Goal: Communication & Community: Answer question/provide support

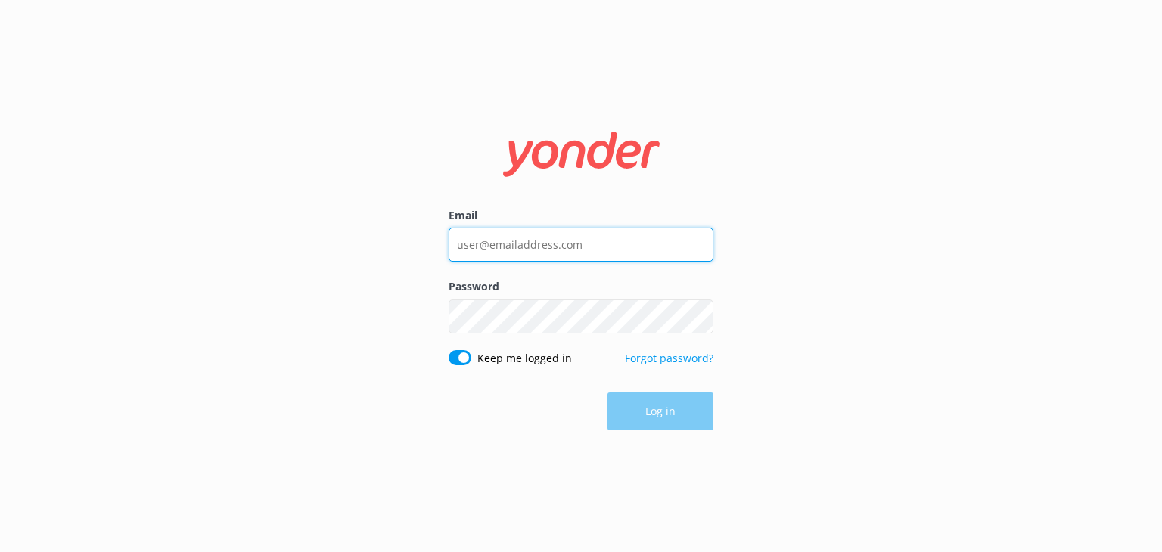
type input "[EMAIL_ADDRESS][DOMAIN_NAME]"
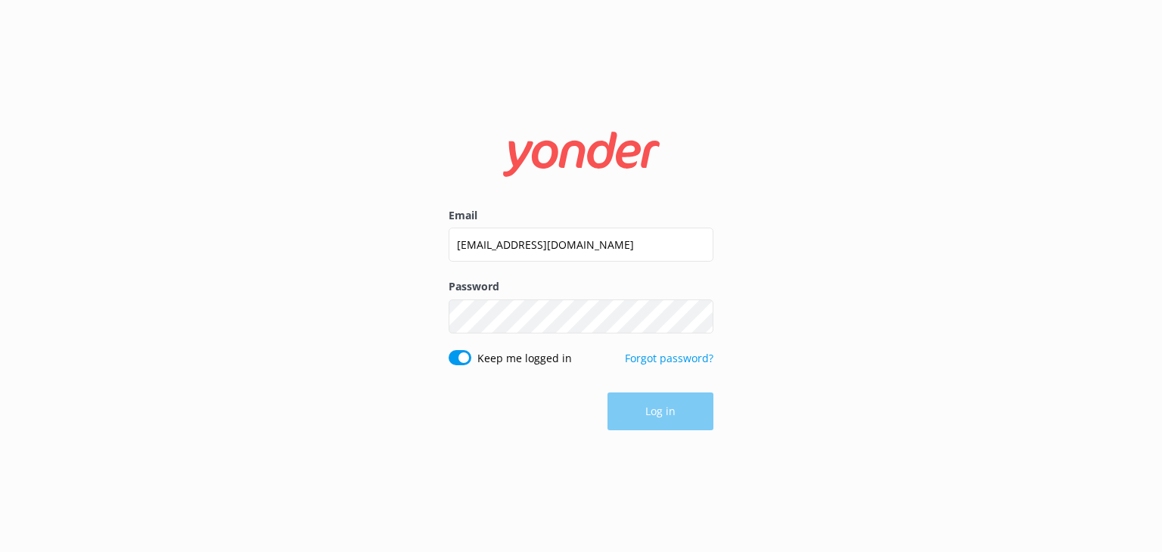
click at [646, 405] on div "Log in" at bounding box center [581, 412] width 265 height 38
click at [648, 413] on button "Log in" at bounding box center [660, 412] width 106 height 38
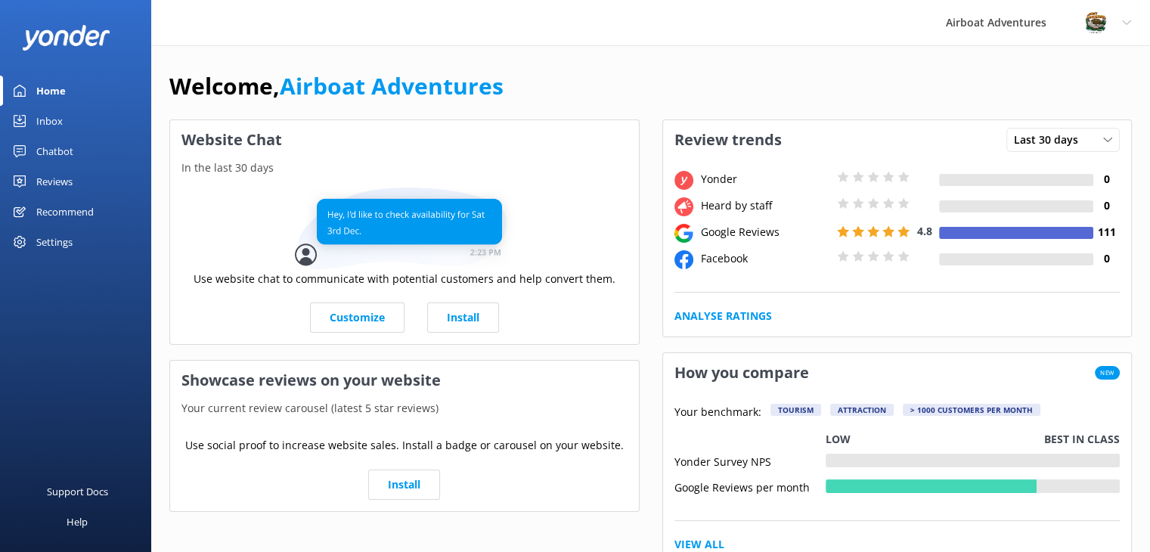
click at [55, 176] on div "Reviews" at bounding box center [54, 181] width 36 height 30
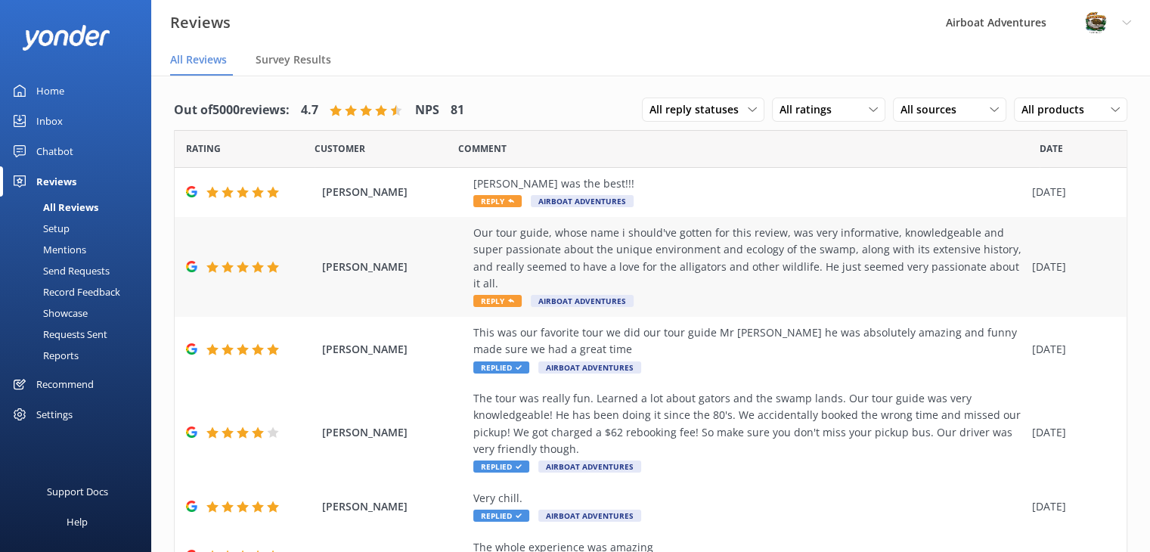
scroll to position [127, 0]
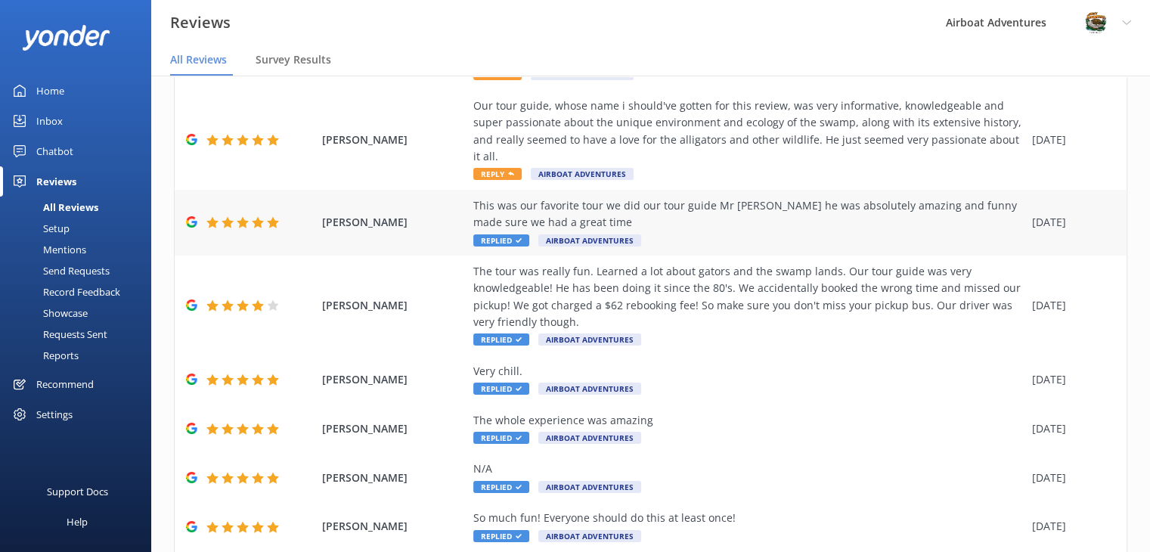
click at [414, 215] on span "[PERSON_NAME]" at bounding box center [394, 222] width 144 height 17
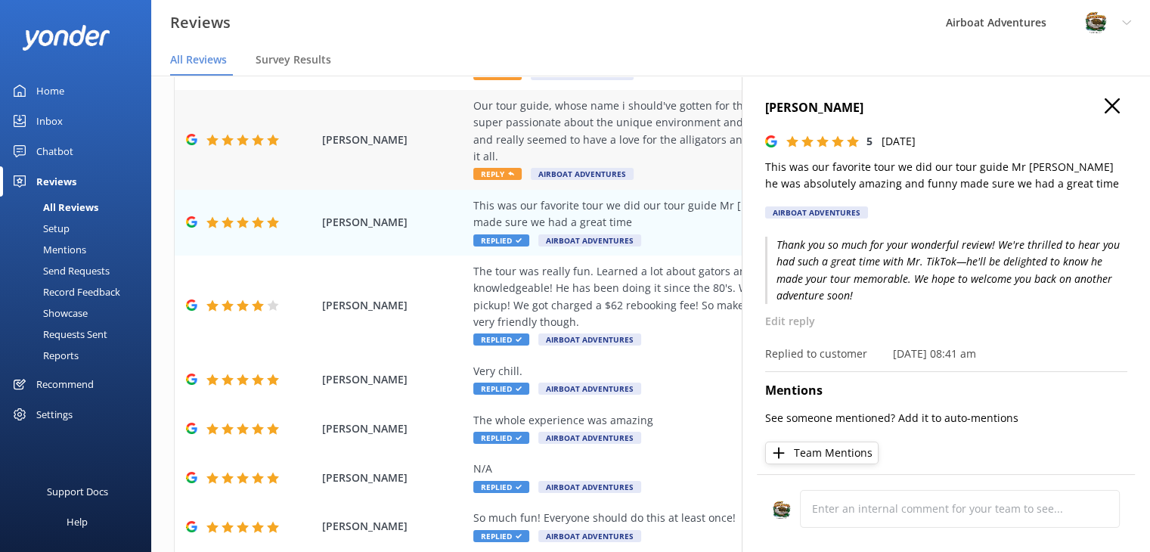
click at [412, 161] on div "[PERSON_NAME] Our tour guide, whose name i should've gotten for this review, wa…" at bounding box center [651, 140] width 952 height 100
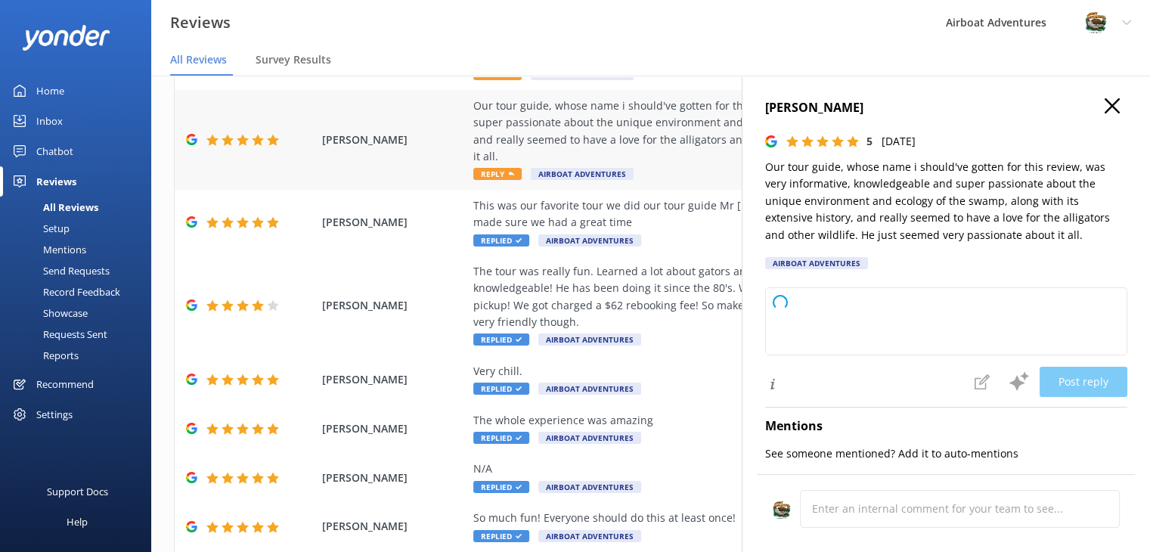
type textarea "Thank you so much for your wonderful review! We're thrilled to hear you enjoyed…"
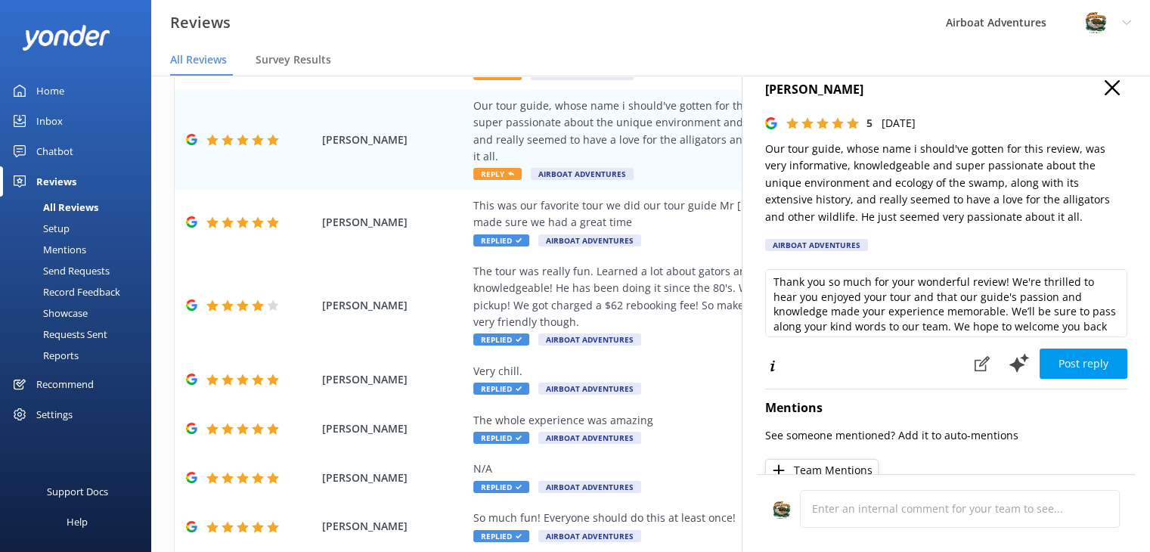
scroll to position [0, 0]
click at [1045, 368] on button "Post reply" at bounding box center [1084, 364] width 88 height 30
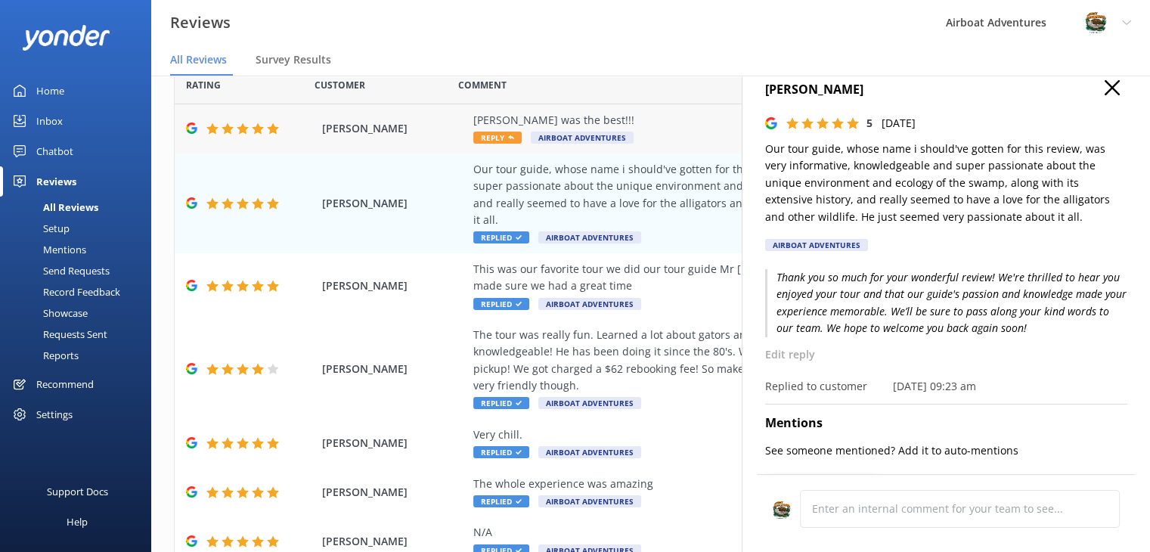
click at [626, 133] on span "Airboat Adventures" at bounding box center [582, 138] width 103 height 12
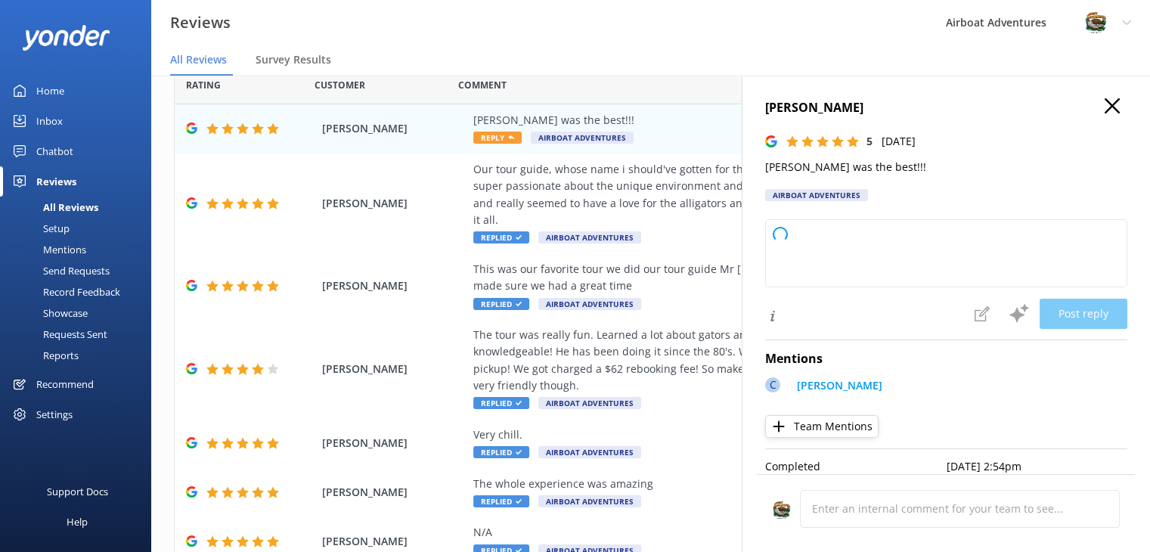
type textarea "Thank you so much for your wonderful feedback! We're thrilled to hear that [PER…"
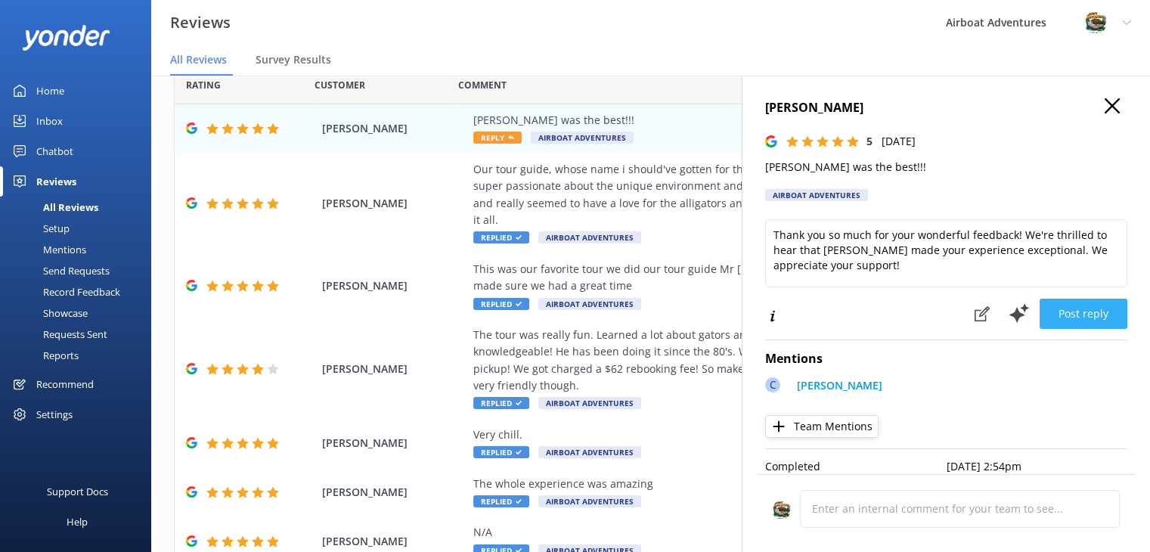
click at [1054, 311] on button "Post reply" at bounding box center [1084, 314] width 88 height 30
